Goal: Transaction & Acquisition: Purchase product/service

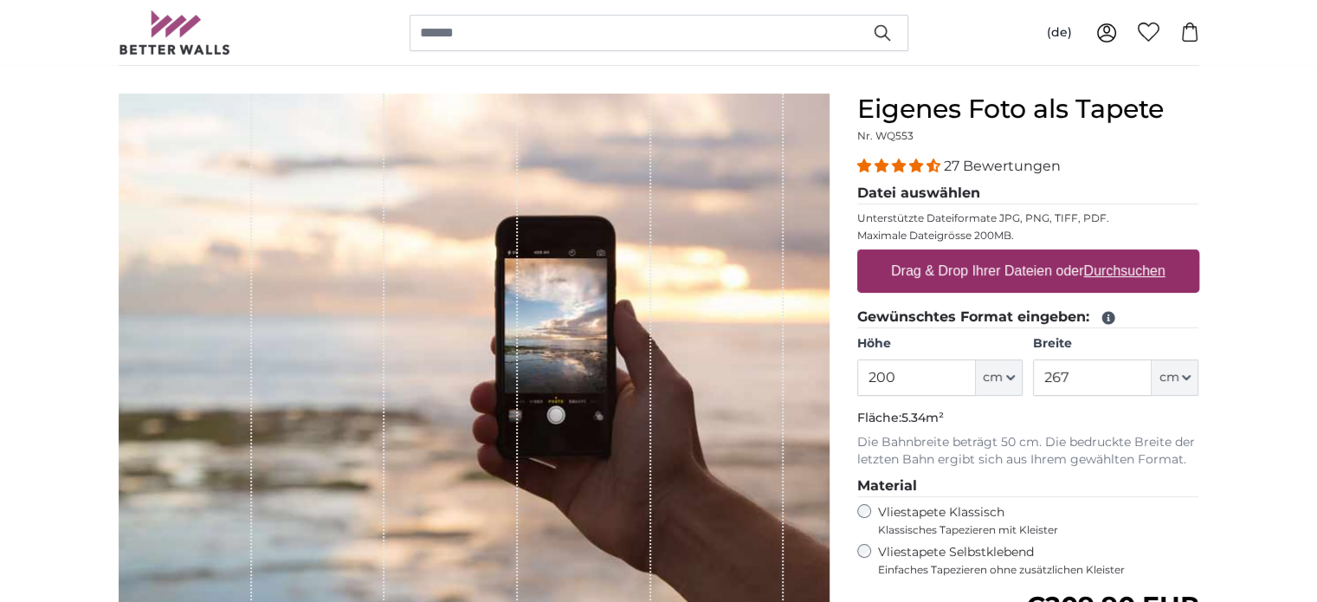
scroll to position [173, 0]
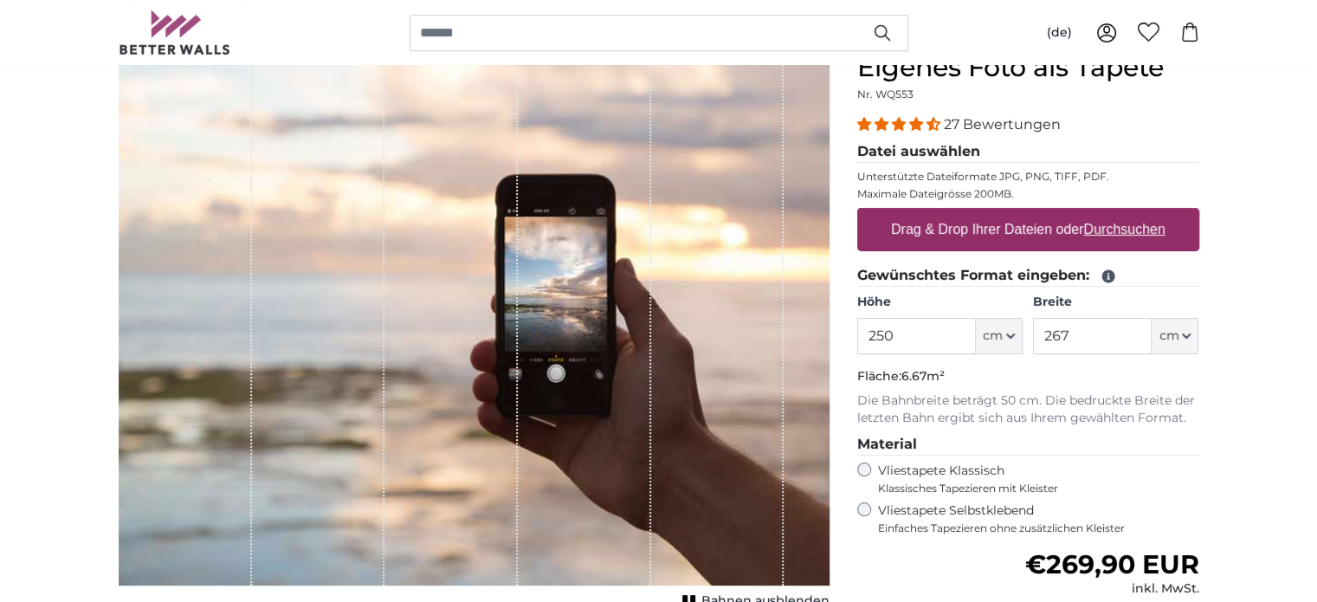
type input "250"
click at [1074, 334] on input "267" at bounding box center [1092, 336] width 119 height 36
type input "2"
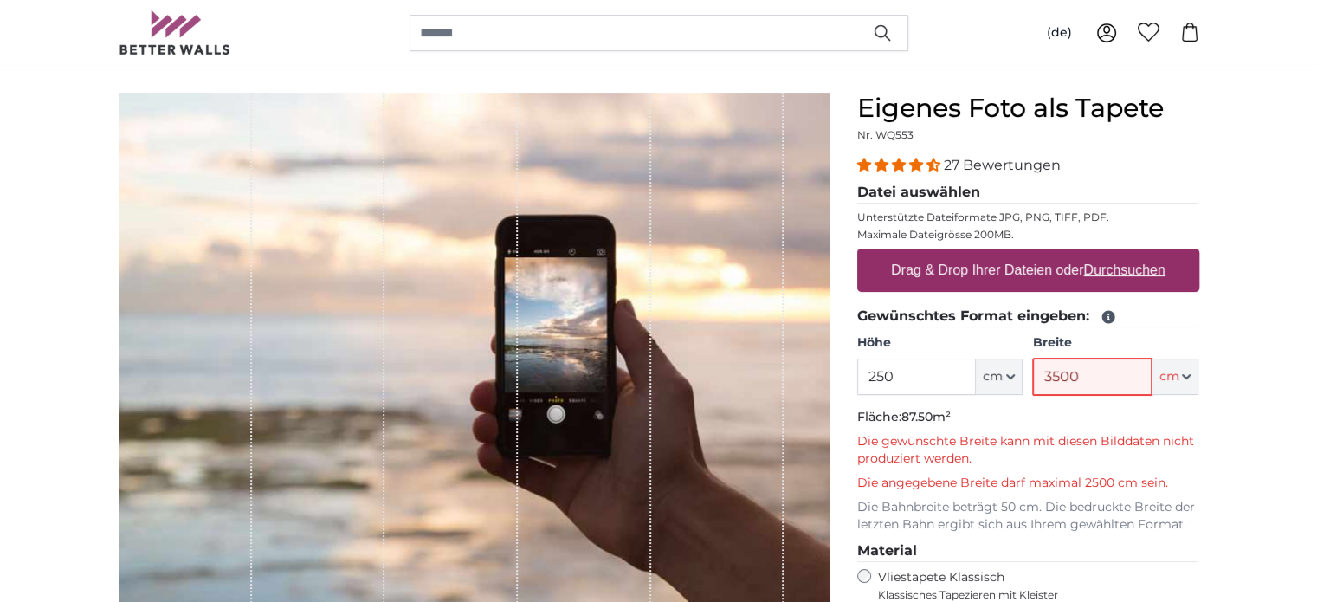
scroll to position [173, 0]
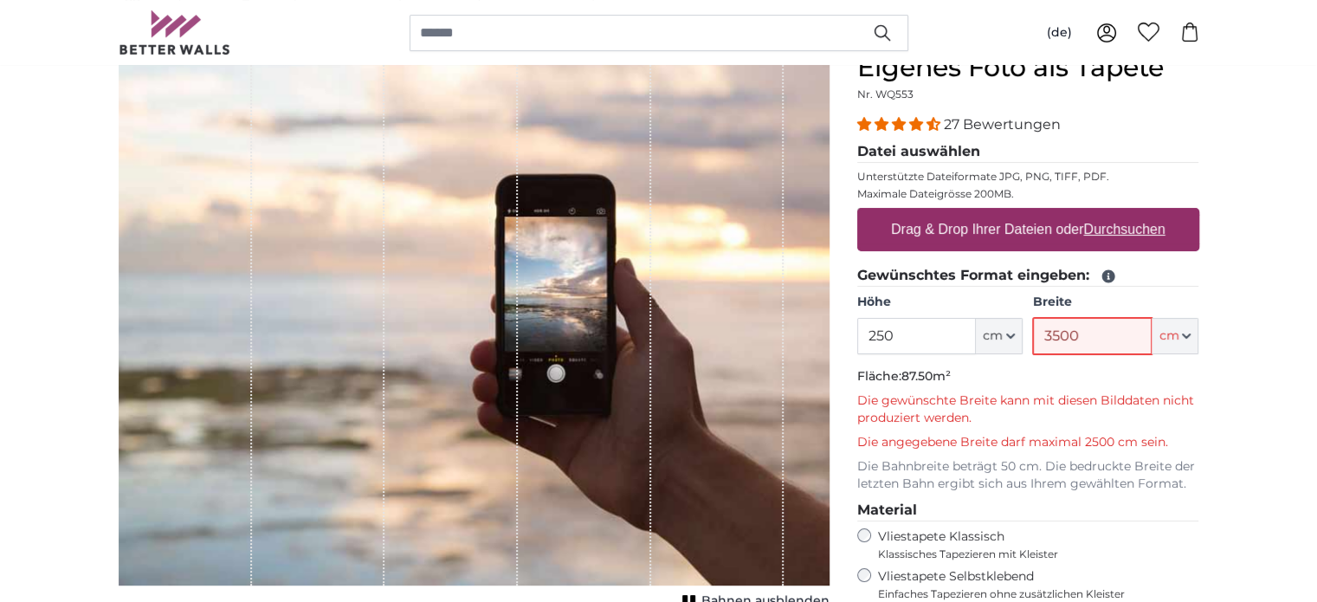
type input "3500"
click at [1112, 229] on u "Durchsuchen" at bounding box center [1123, 229] width 81 height 15
click at [1112, 213] on input "Drag & Drop Ihrer Dateien oder Durchsuchen" at bounding box center [1028, 210] width 342 height 5
click at [1119, 228] on u "Durchsuchen" at bounding box center [1123, 229] width 81 height 15
click at [1119, 213] on input "Drag & Drop Ihrer Dateien oder Durchsuchen" at bounding box center [1028, 210] width 342 height 5
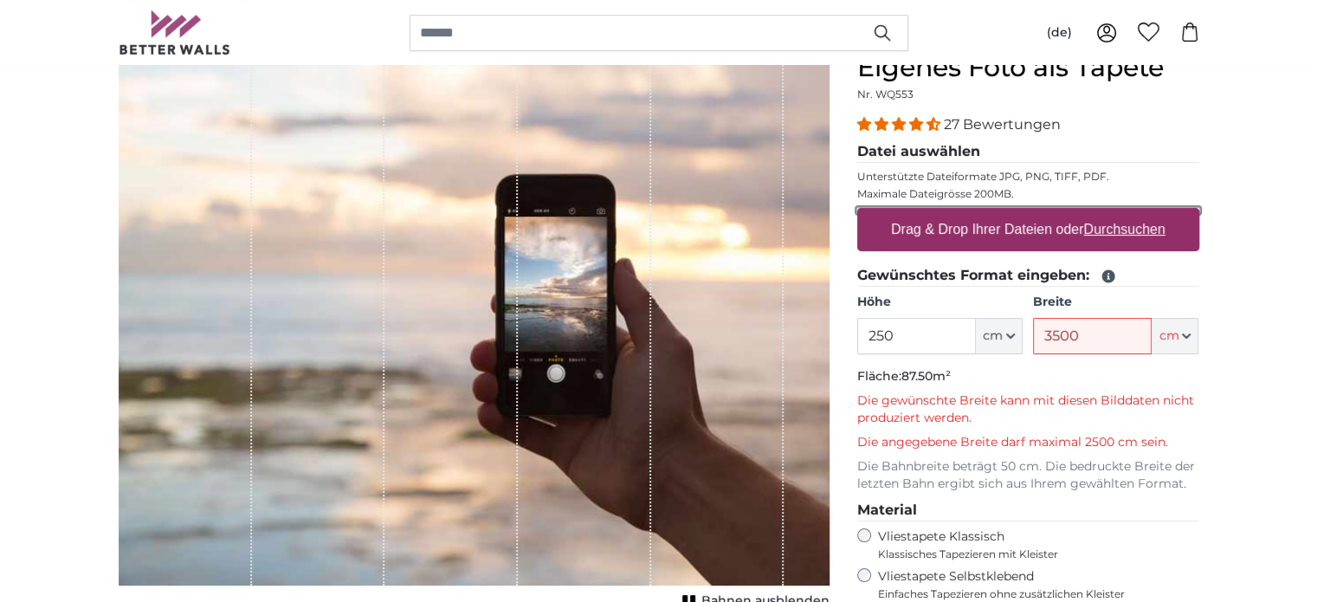
type input "**********"
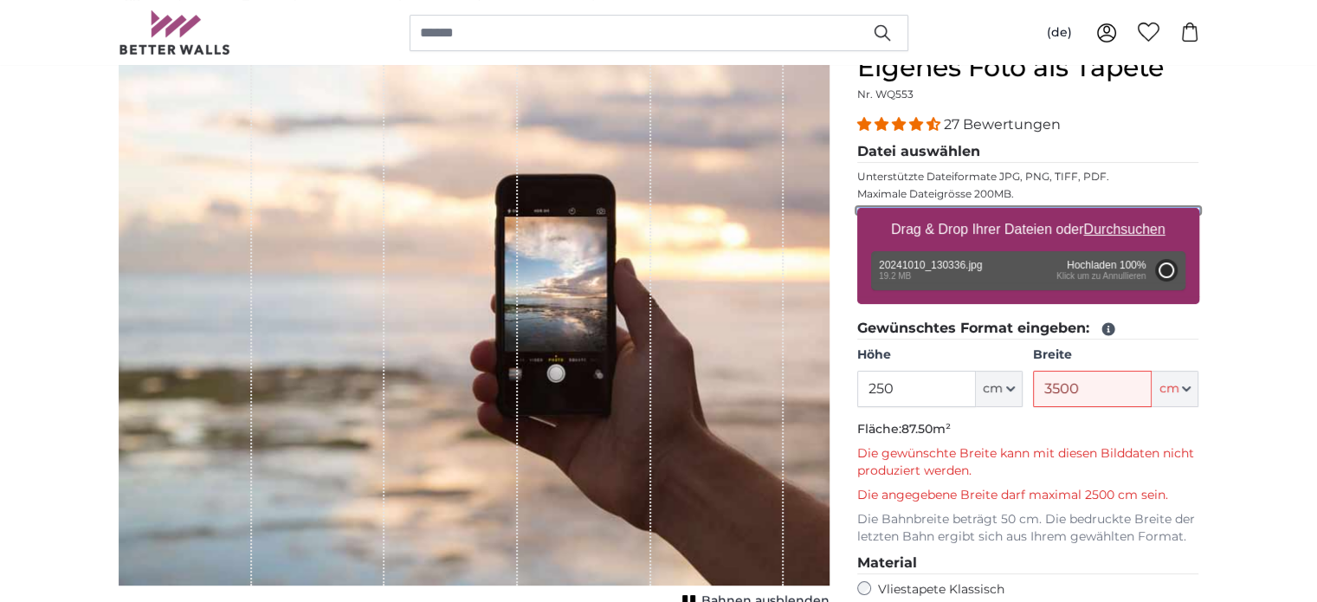
type input "200"
type input "150"
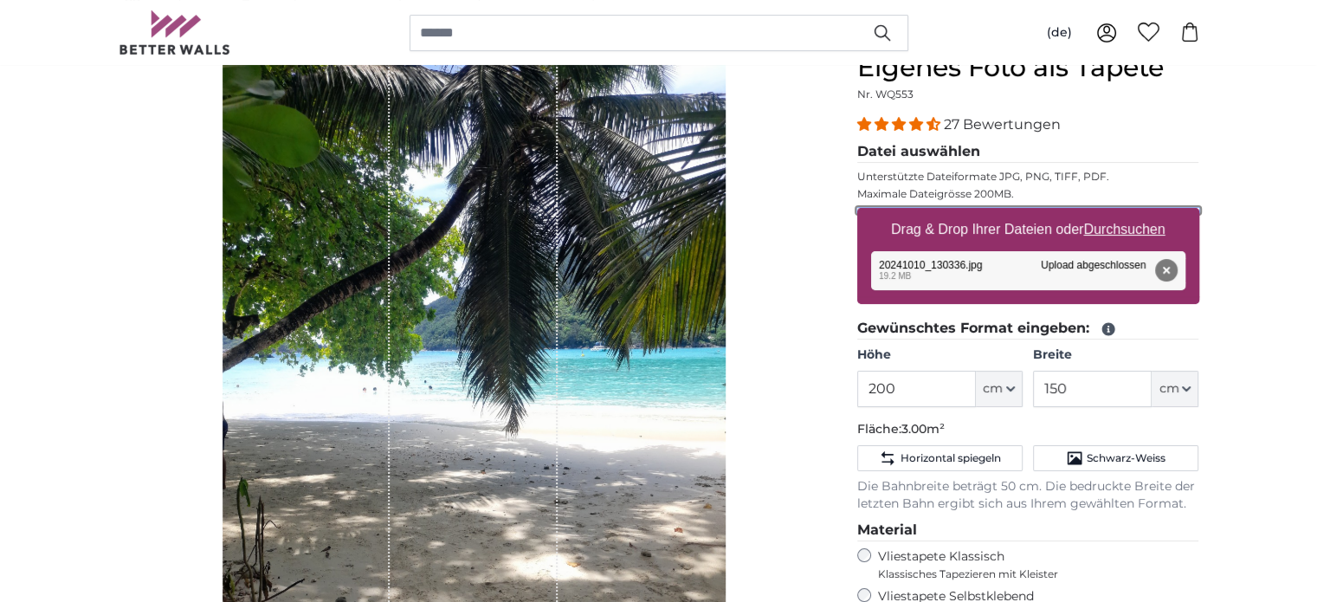
scroll to position [260, 0]
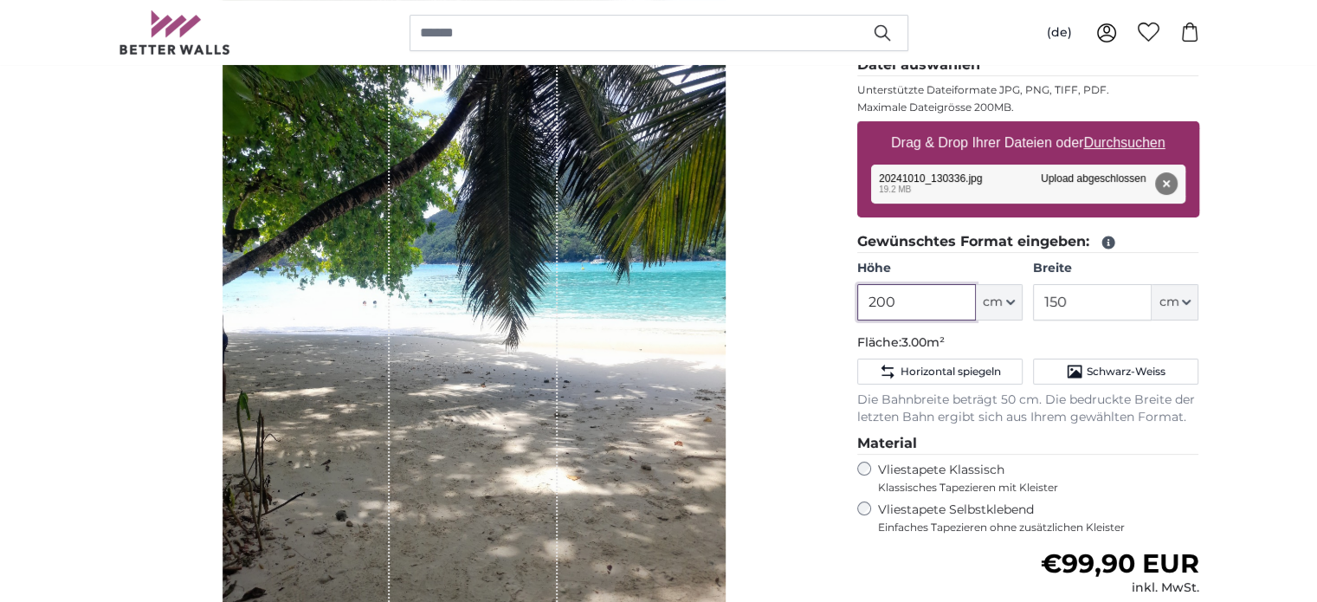
click at [900, 300] on input "200" at bounding box center [916, 302] width 119 height 36
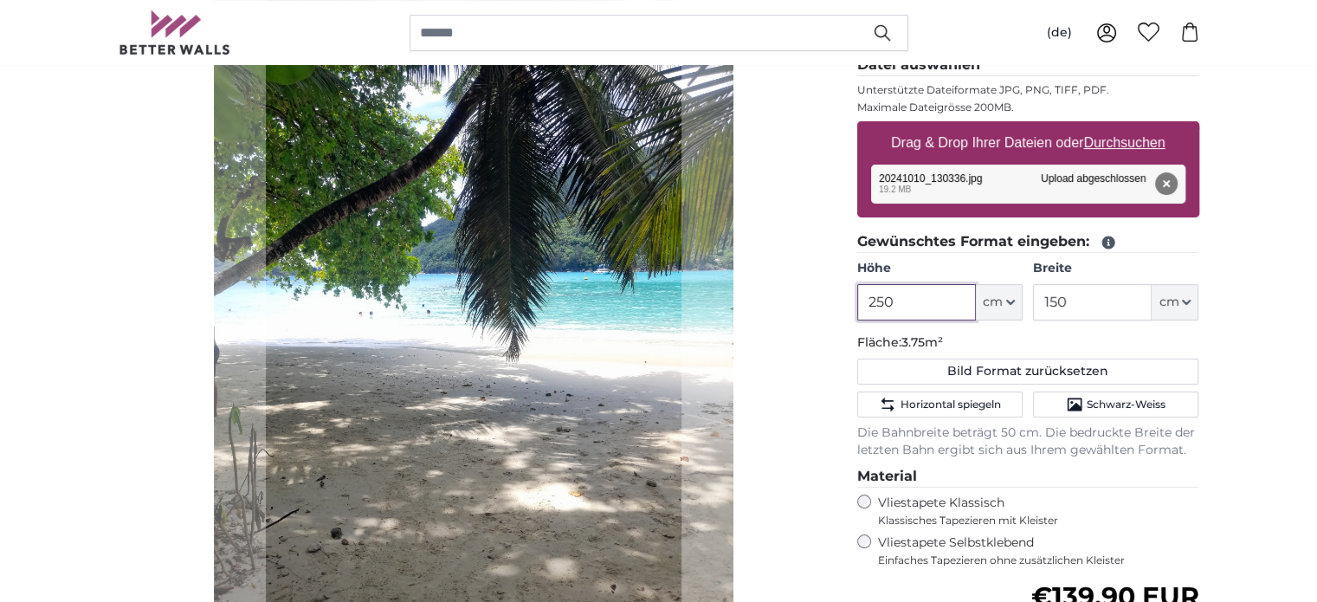
type input "250"
click at [1078, 300] on input "150" at bounding box center [1092, 302] width 119 height 36
type input "1"
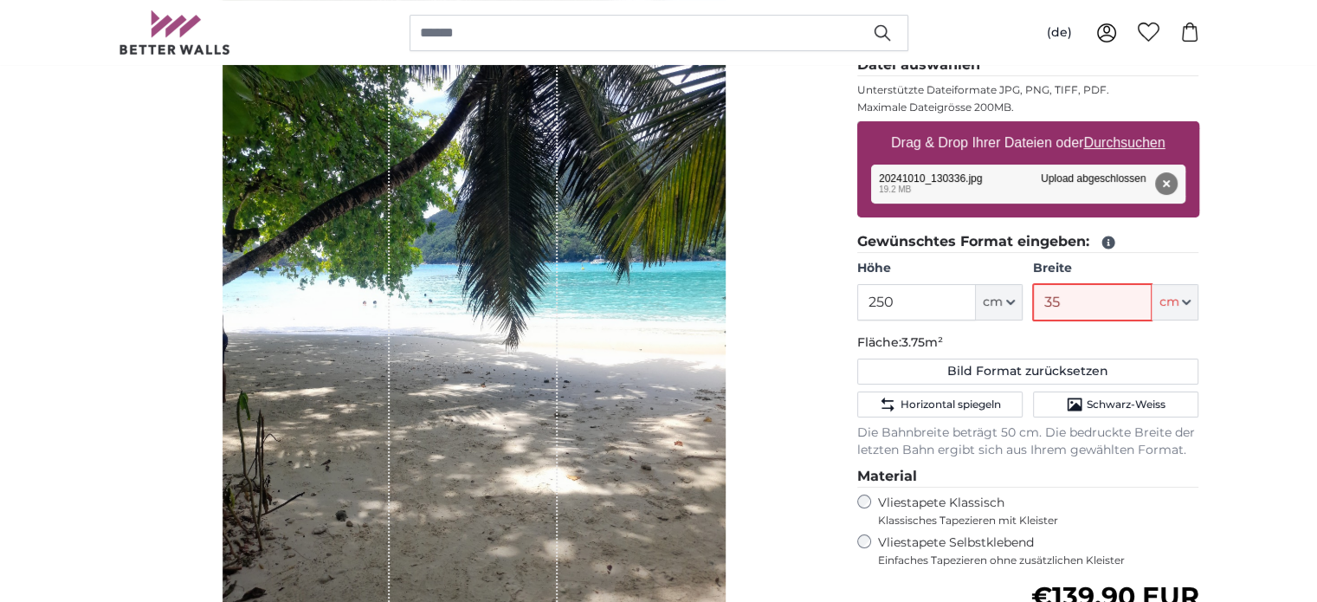
type input "350"
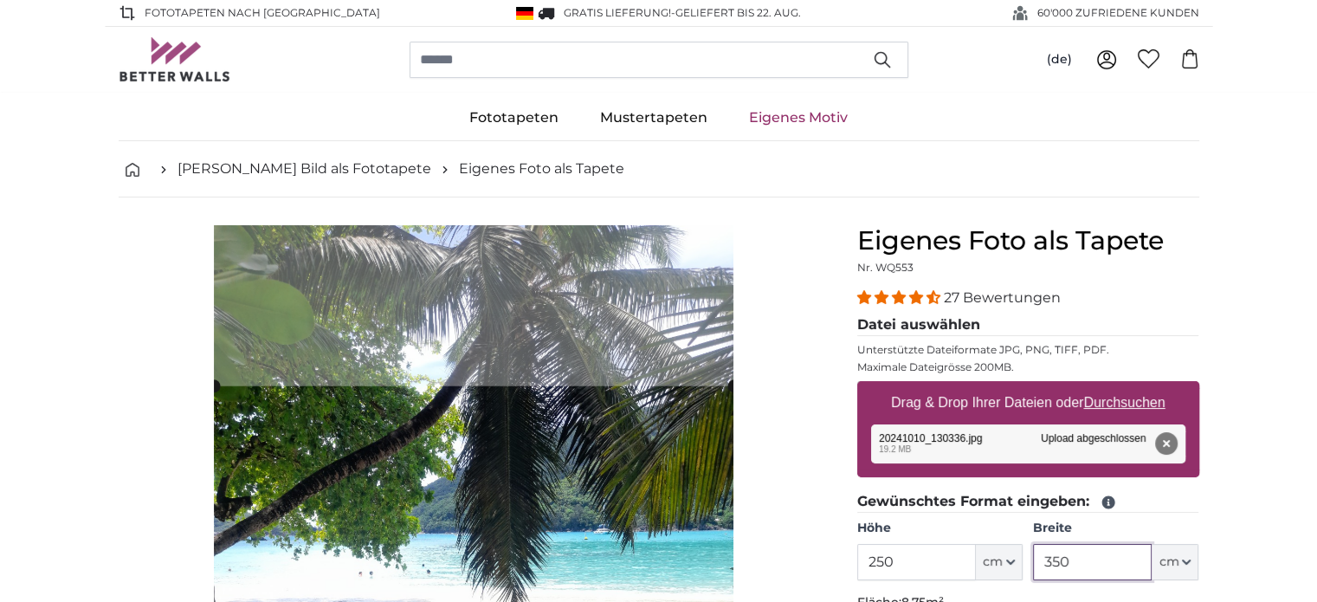
type input "350"
